Goal: Find contact information: Find contact information

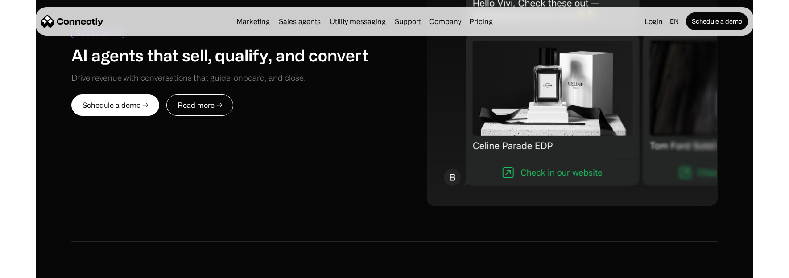
scroll to position [4058, 0]
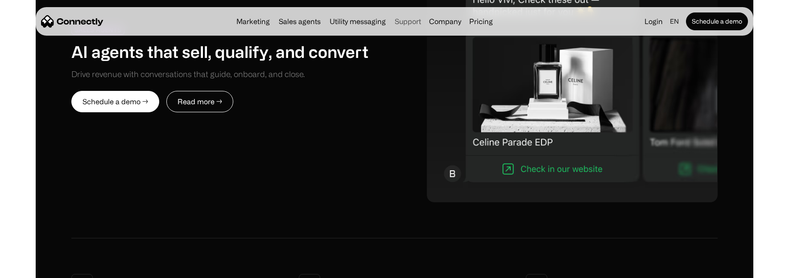
click at [407, 21] on link "Support" at bounding box center [407, 21] width 33 height 7
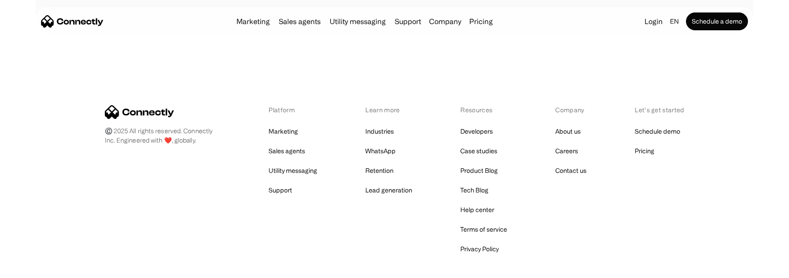
scroll to position [3609, 0]
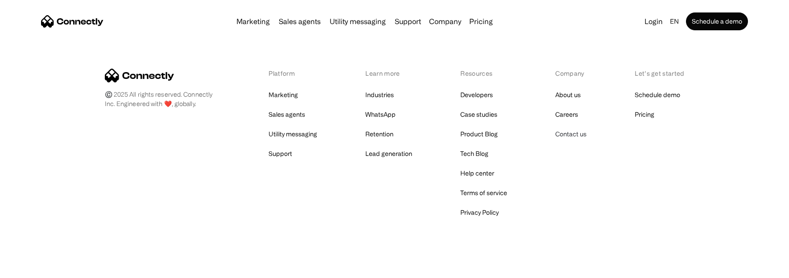
click at [570, 128] on link "Contact us" at bounding box center [570, 134] width 31 height 12
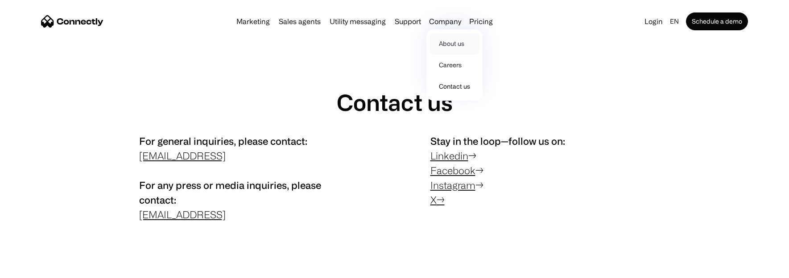
click at [457, 42] on link "About us" at bounding box center [454, 43] width 49 height 21
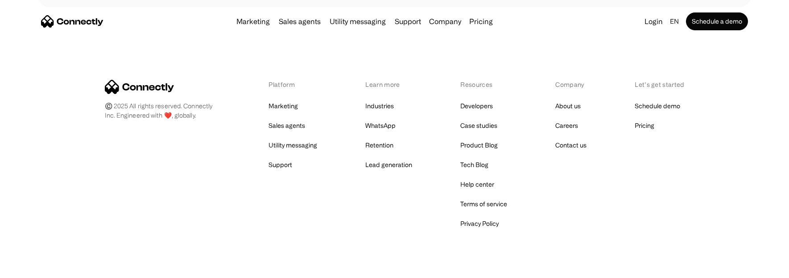
scroll to position [1401, 0]
